Goal: Information Seeking & Learning: Learn about a topic

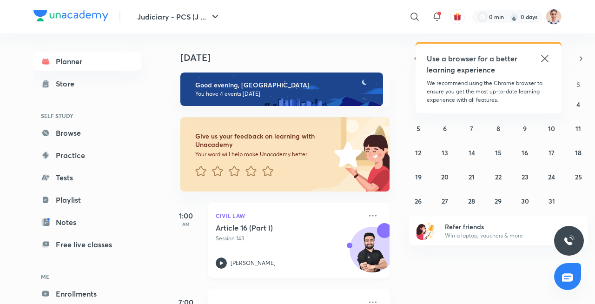
click at [221, 264] on icon at bounding box center [221, 262] width 3 height 3
